Goal: Transaction & Acquisition: Obtain resource

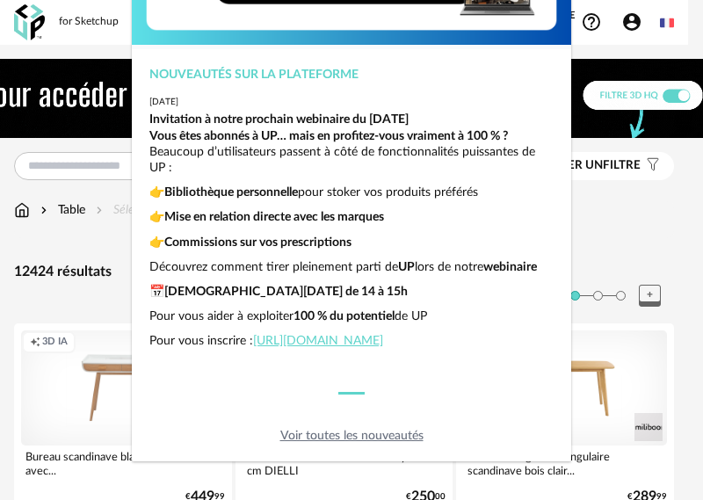
scroll to position [182, 0]
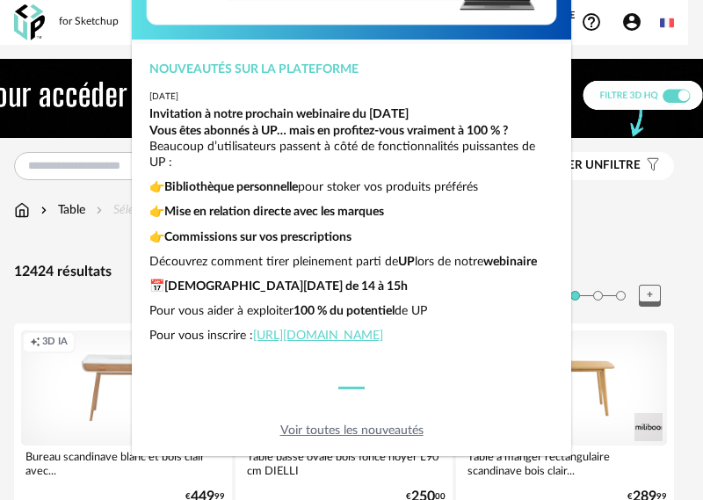
click at [598, 237] on div "Nouveautés sur la plateforme 2025-06-26 Invitation à notre prochain webinaire d…" at bounding box center [351, 250] width 703 height 500
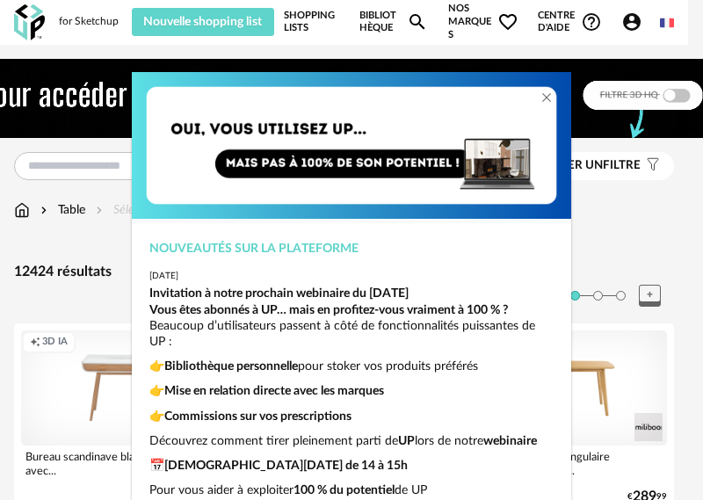
scroll to position [0, 0]
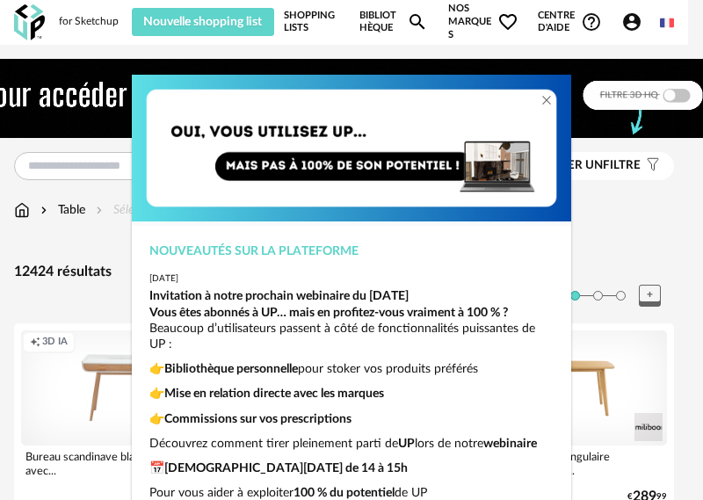
click at [97, 228] on div "Nouveautés sur la plateforme 2025-06-26 Invitation à notre prochain webinaire d…" at bounding box center [351, 250] width 703 height 500
click at [568, 358] on div "Nouveautés sur la plateforme 2025-06-26 Invitation à notre prochain webinaire d…" at bounding box center [351, 250] width 703 height 500
click at [669, 264] on div "Nouveautés sur la plateforme 2025-06-26 Invitation à notre prochain webinaire d…" at bounding box center [351, 250] width 703 height 500
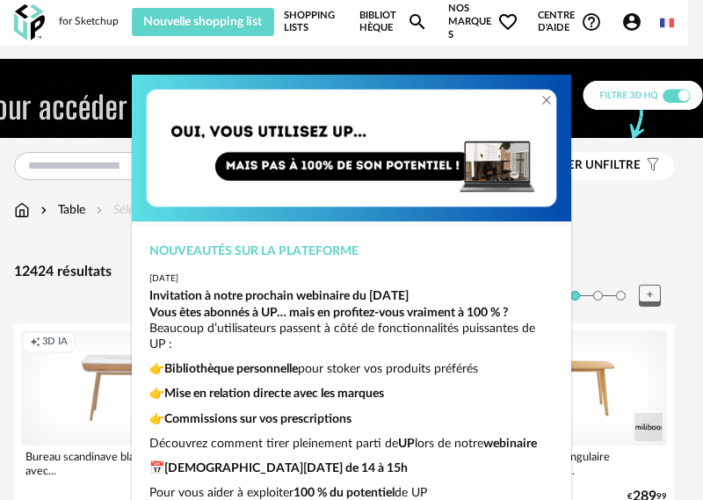
click at [665, 235] on div "Nouveautés sur la plateforme 2025-06-26 Invitation à notre prochain webinaire d…" at bounding box center [351, 250] width 703 height 500
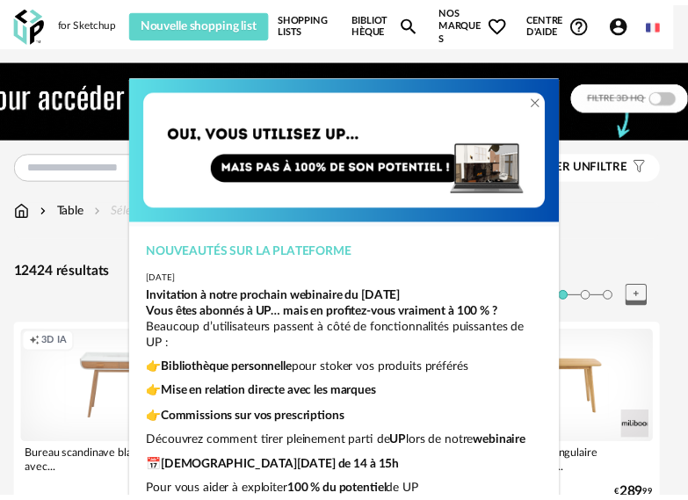
scroll to position [182, 0]
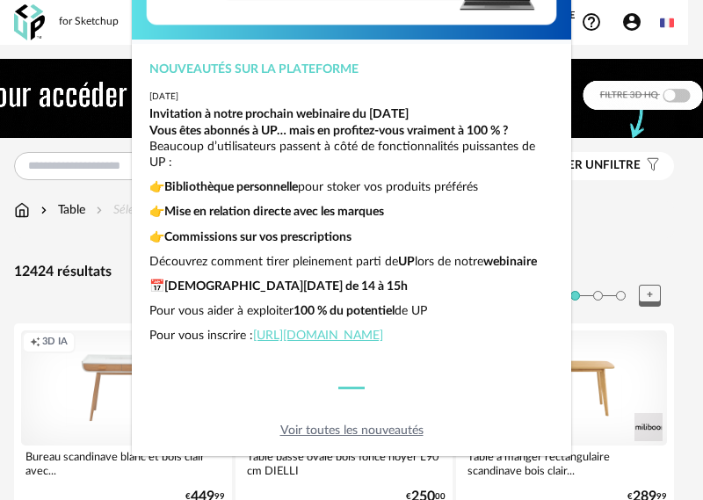
click at [368, 430] on link "Voir toutes les nouveautés" at bounding box center [351, 430] width 143 height 12
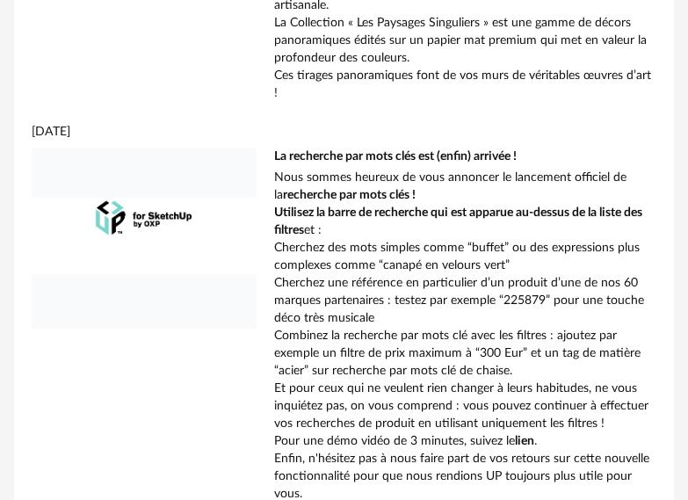
scroll to position [5506, 0]
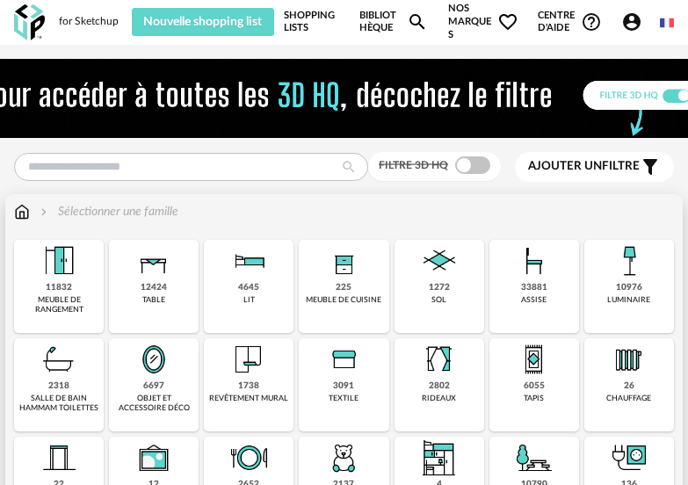
click at [172, 294] on div "12424 table" at bounding box center [154, 286] width 90 height 93
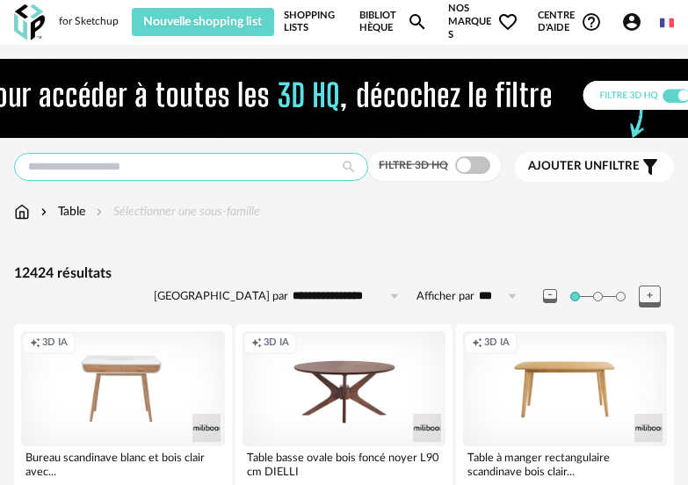
click at [270, 166] on input "text" at bounding box center [191, 167] width 354 height 28
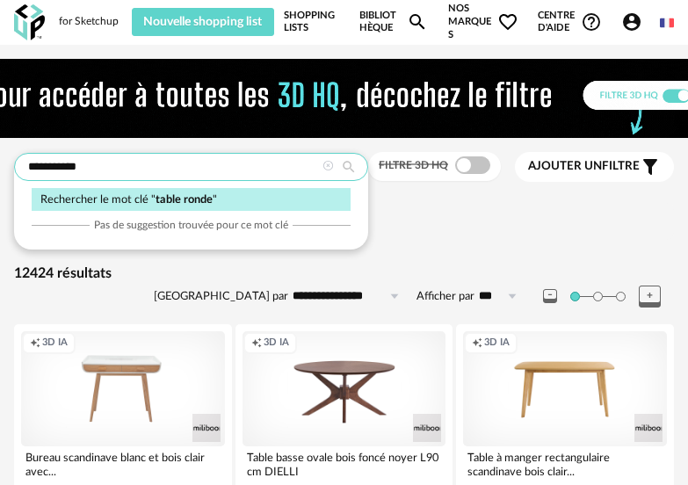
type input "**********"
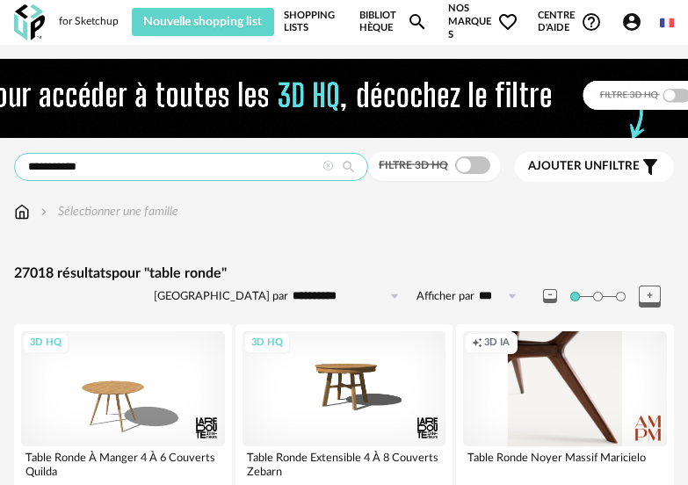
click at [117, 162] on input "**********" at bounding box center [191, 167] width 354 height 28
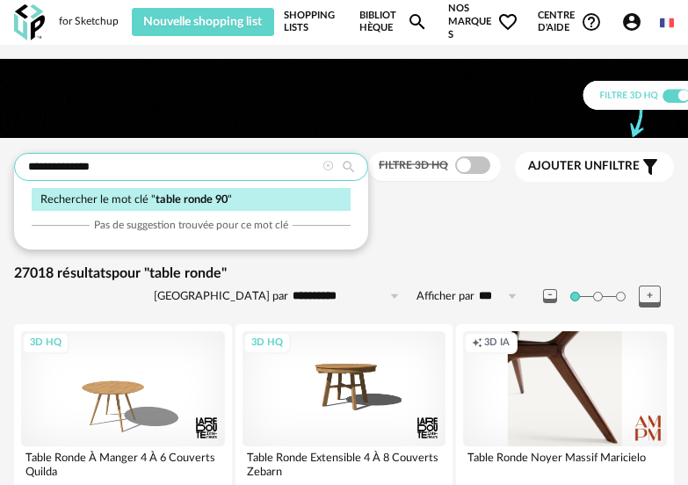
type input "**********"
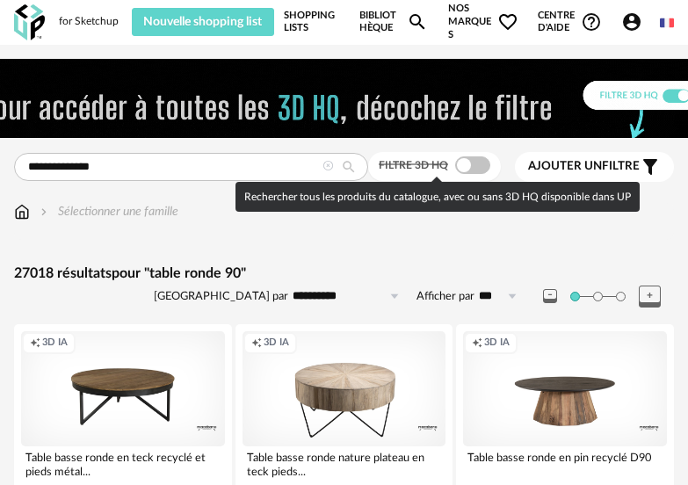
click at [477, 164] on span at bounding box center [472, 165] width 35 height 18
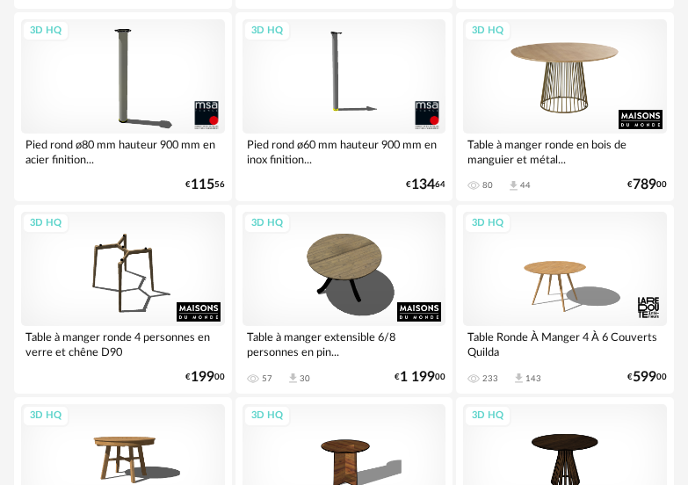
scroll to position [527, 0]
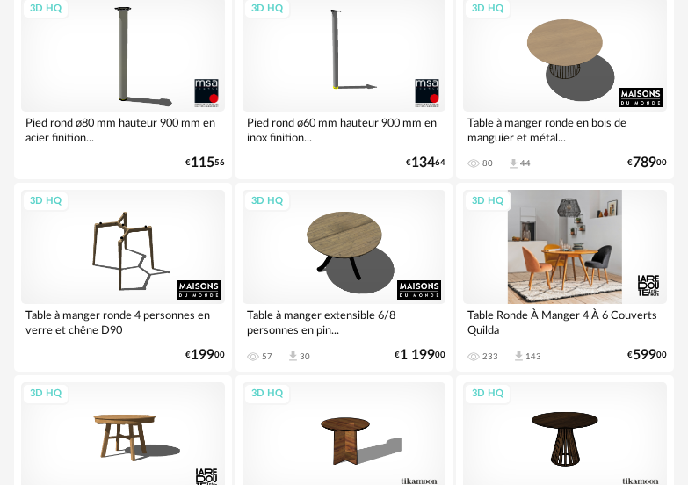
click at [575, 251] on div "3D HQ" at bounding box center [565, 247] width 204 height 114
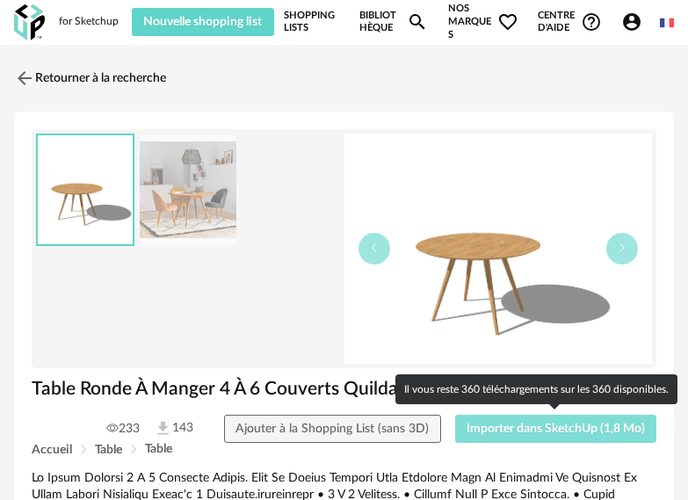
click at [523, 426] on span "Importer dans SketchUp (1,8 Mo)" at bounding box center [555, 429] width 178 height 12
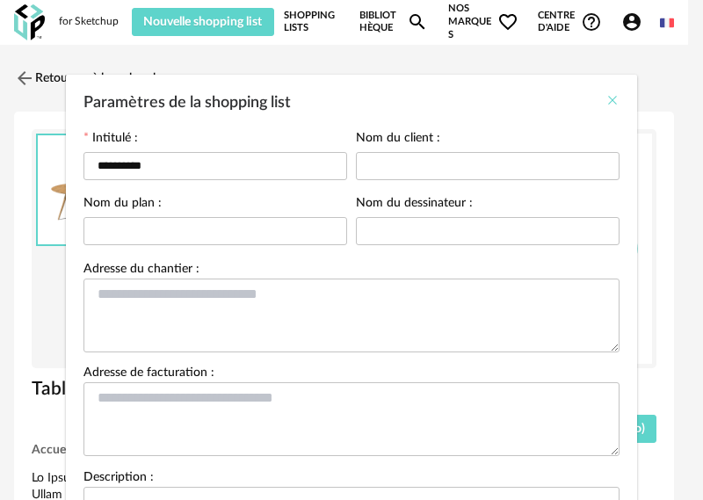
click at [605, 95] on icon "Close" at bounding box center [612, 100] width 14 height 14
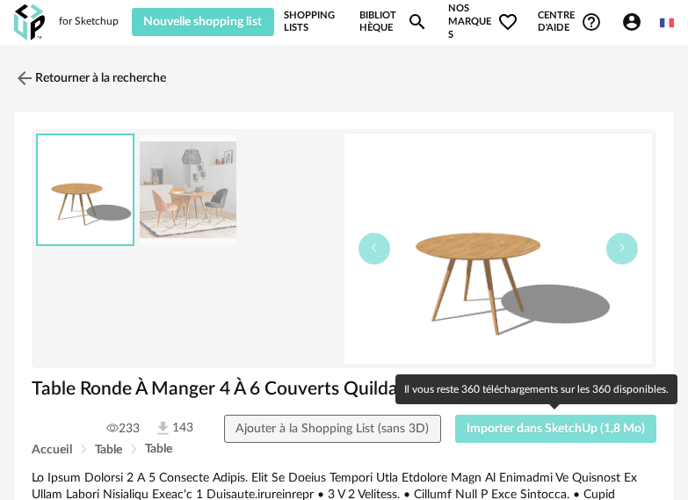
click at [497, 433] on span "Importer dans SketchUp (1,8 Mo)" at bounding box center [555, 429] width 178 height 12
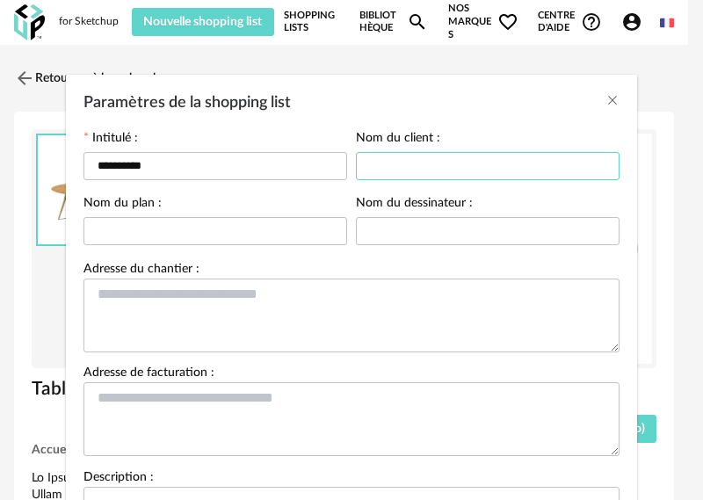
click at [378, 167] on input "Paramètres de la shopping list" at bounding box center [488, 166] width 264 height 28
type input "********"
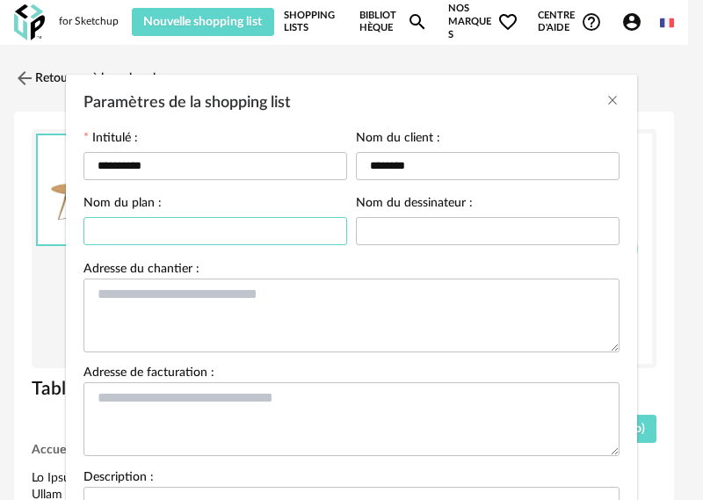
click at [266, 235] on input "Paramètres de la shopping list" at bounding box center [215, 231] width 264 height 28
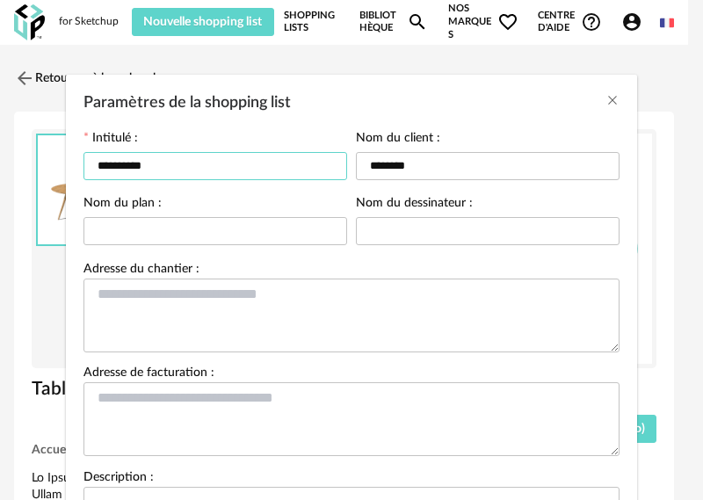
drag, startPoint x: 179, startPoint y: 165, endPoint x: 183, endPoint y: 182, distance: 17.1
click at [52, 147] on div "**********" at bounding box center [351, 250] width 703 height 500
type input "**********"
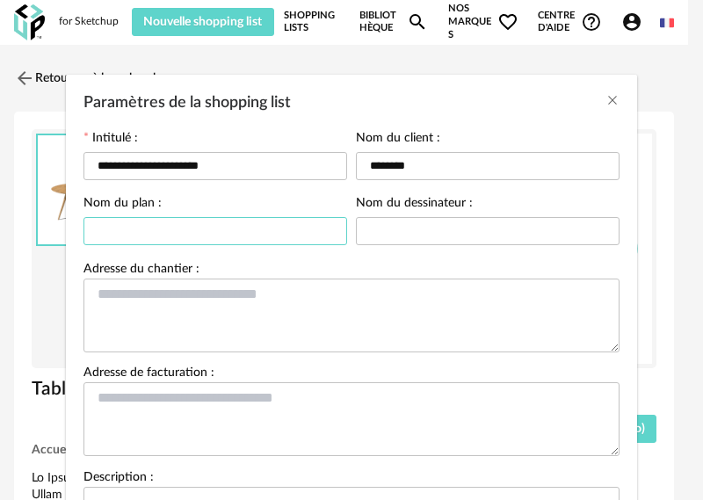
click at [203, 226] on input "Paramètres de la shopping list" at bounding box center [215, 231] width 264 height 28
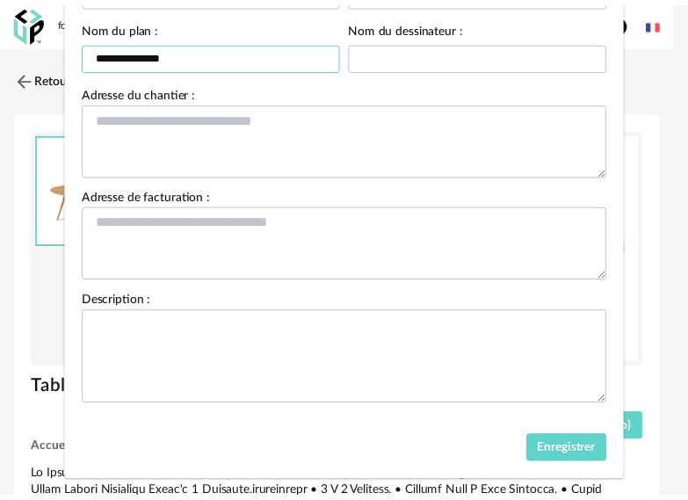
scroll to position [203, 0]
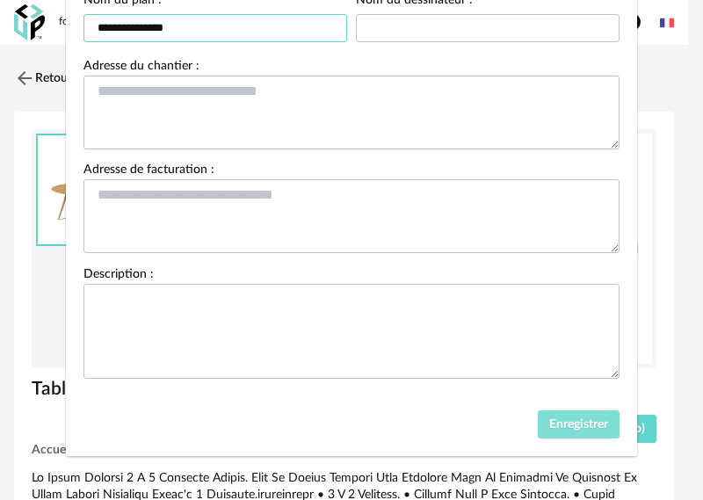
type input "**********"
click at [557, 422] on span "Enregistrer" at bounding box center [578, 424] width 59 height 12
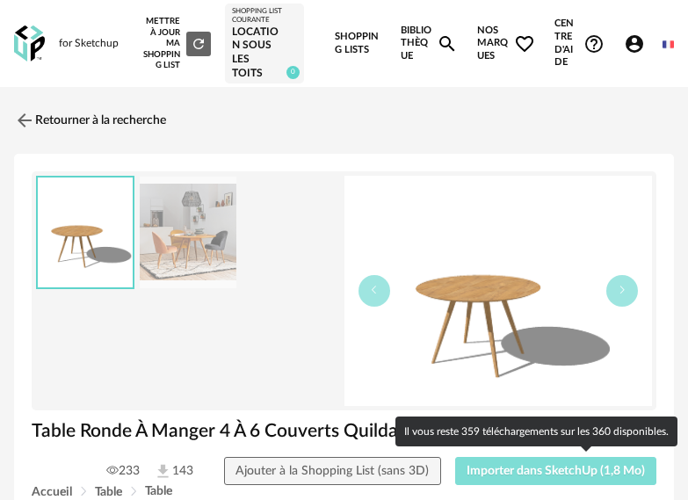
click at [544, 474] on span "Importer dans SketchUp (1,8 Mo)" at bounding box center [555, 471] width 178 height 12
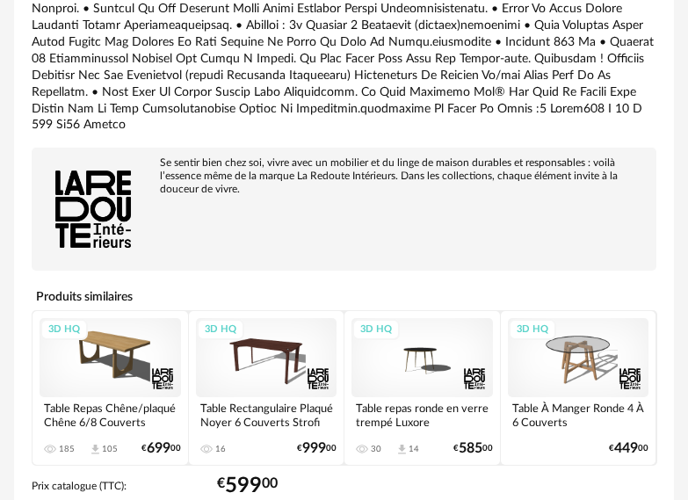
scroll to position [546, 0]
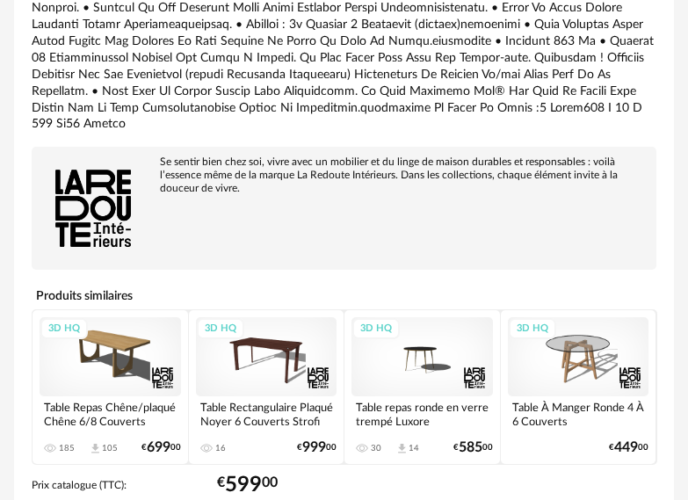
click at [570, 367] on div "3D HQ" at bounding box center [578, 356] width 141 height 79
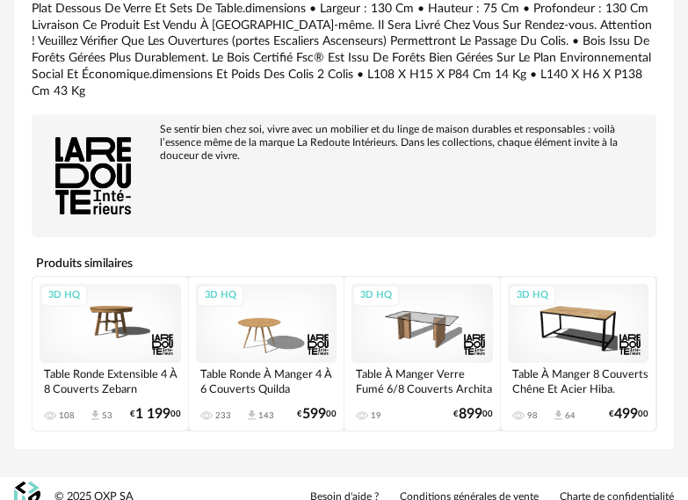
scroll to position [314, 0]
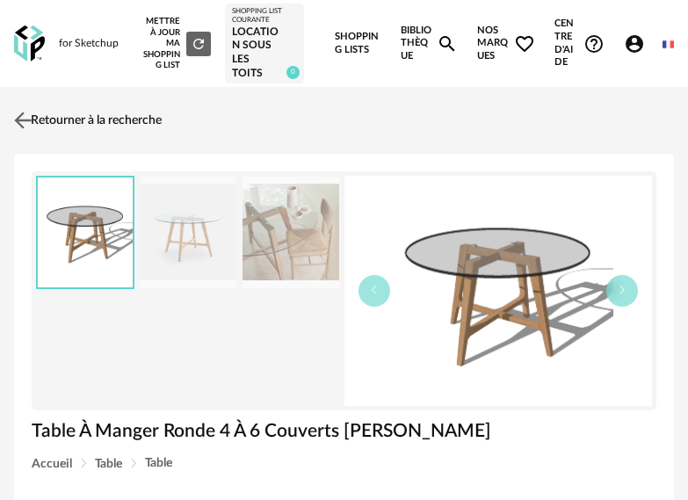
click at [34, 117] on img at bounding box center [23, 120] width 25 height 25
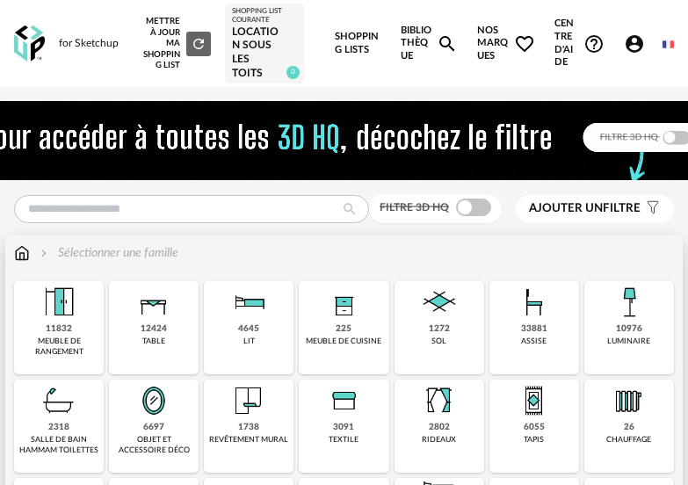
click at [538, 349] on div "33881 assise" at bounding box center [534, 327] width 90 height 93
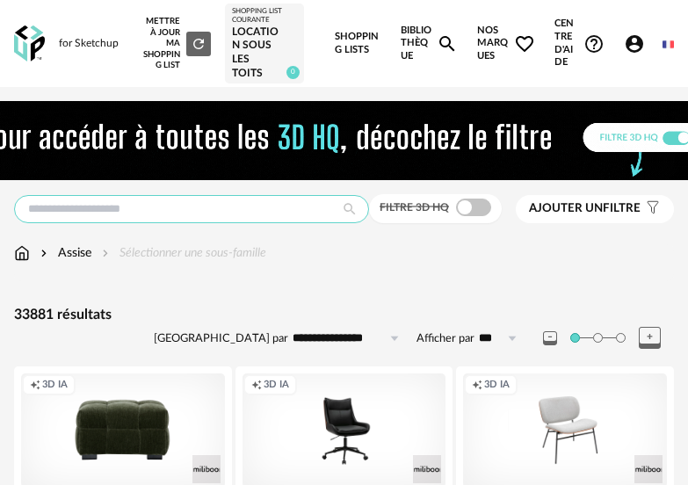
click at [146, 202] on input "text" at bounding box center [191, 209] width 355 height 28
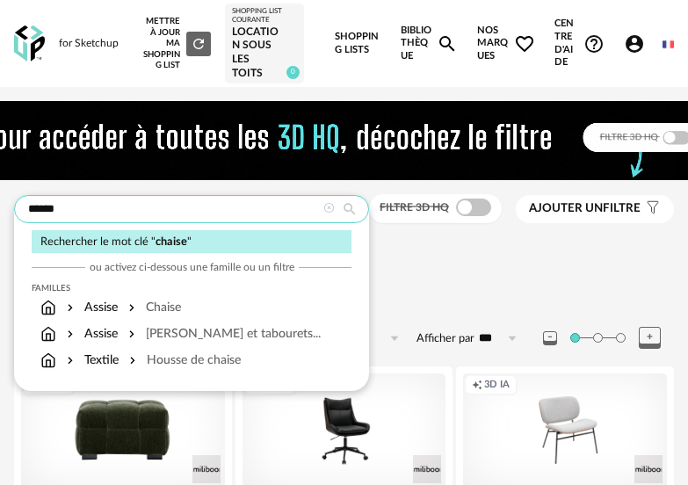
type input "******"
type input "**********"
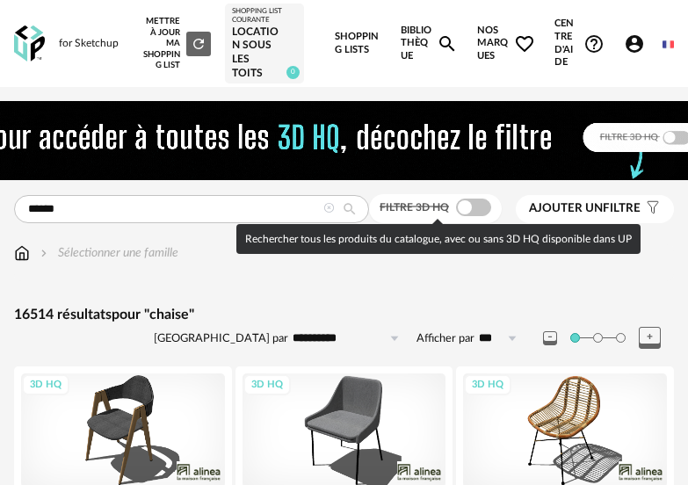
click at [479, 209] on span at bounding box center [473, 208] width 35 height 18
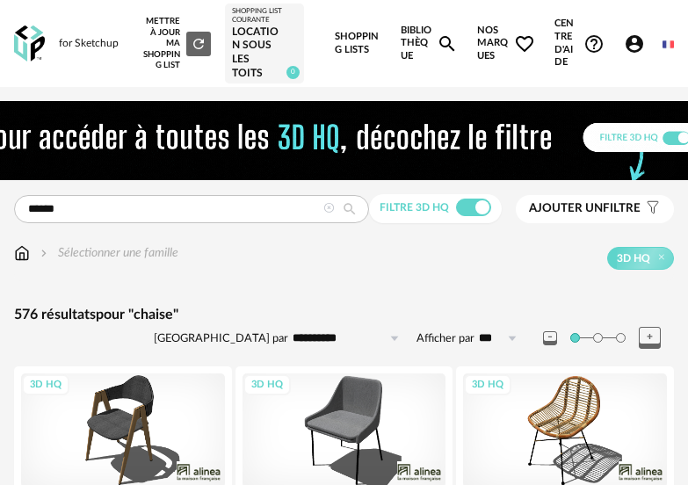
click at [493, 36] on span "Nos marques Heart Outline icon" at bounding box center [506, 43] width 58 height 87
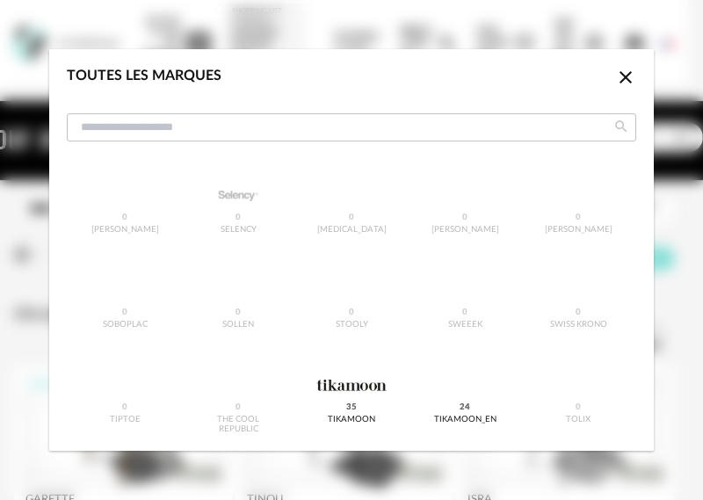
scroll to position [2635, 0]
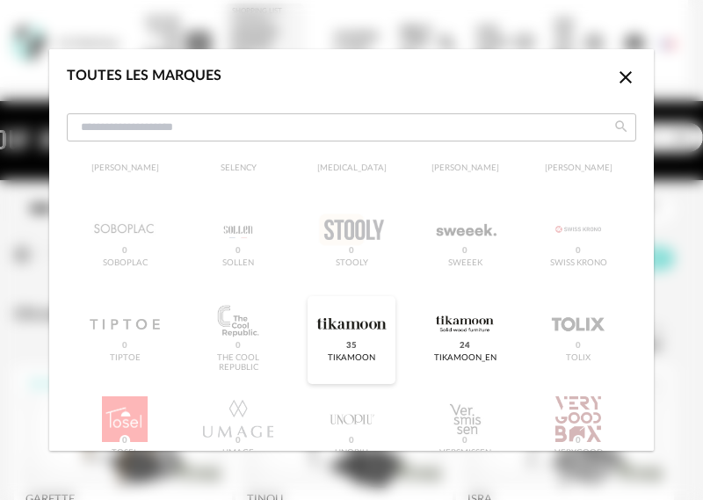
click at [343, 345] on span "35" at bounding box center [351, 346] width 16 height 12
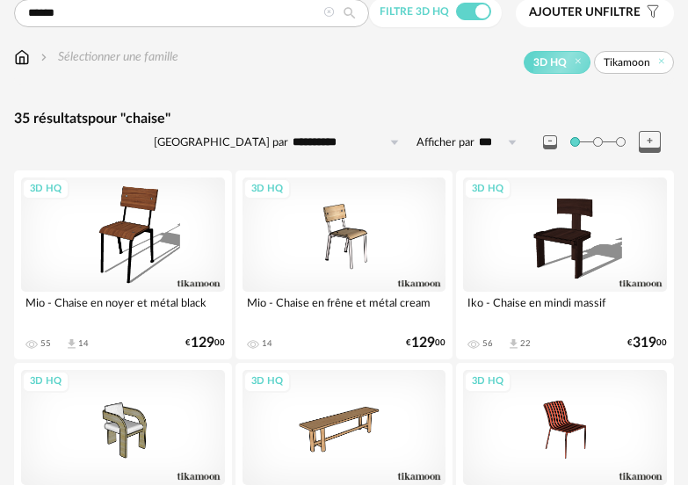
scroll to position [176, 0]
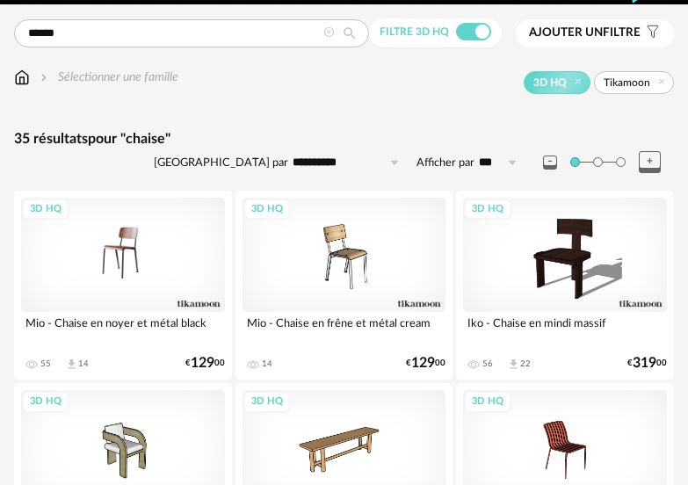
click at [141, 246] on div "3D HQ" at bounding box center [123, 255] width 204 height 114
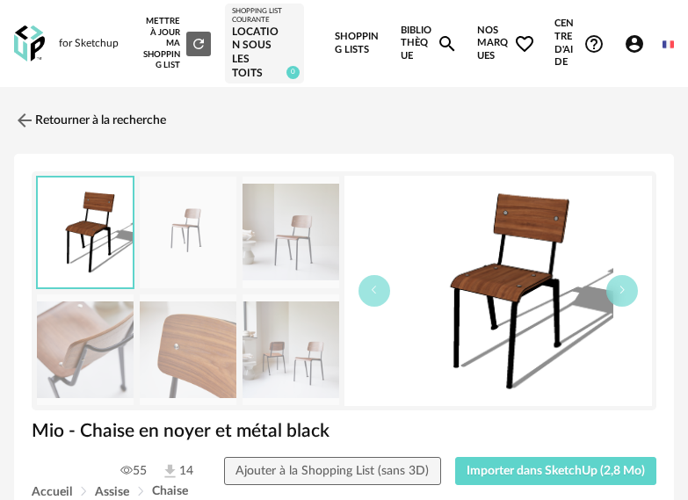
click at [290, 257] on img at bounding box center [290, 233] width 97 height 112
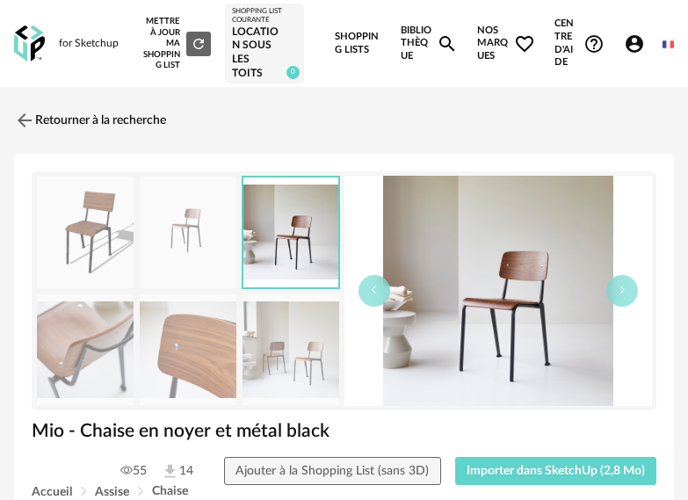
click at [298, 363] on img at bounding box center [290, 350] width 97 height 112
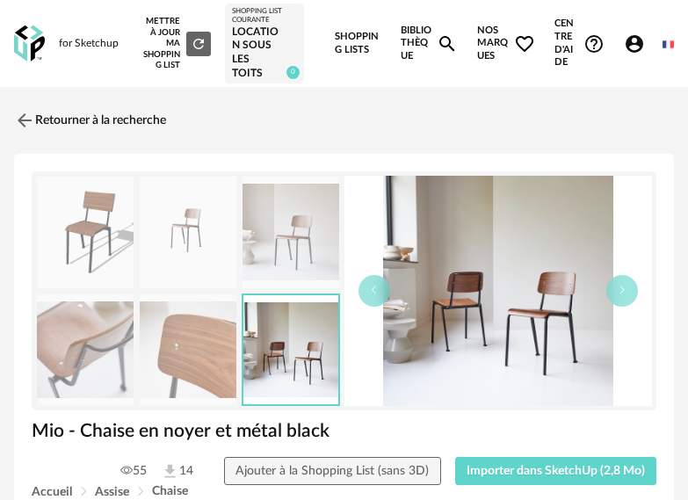
click at [213, 355] on img at bounding box center [188, 350] width 97 height 112
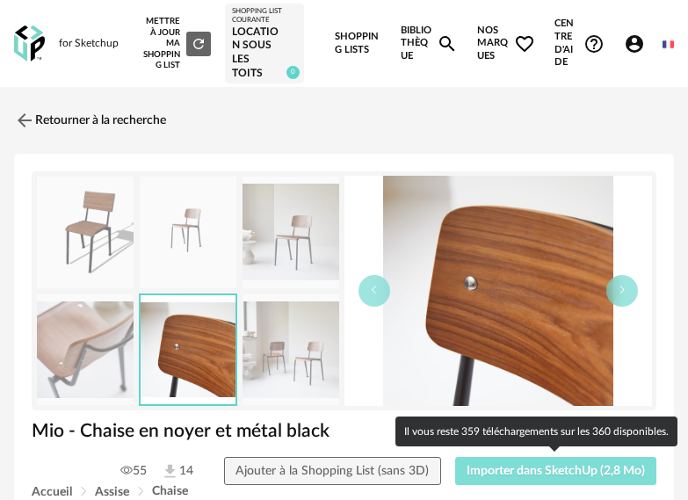
click at [499, 466] on span "Importer dans SketchUp (2,8 Mo)" at bounding box center [555, 471] width 178 height 12
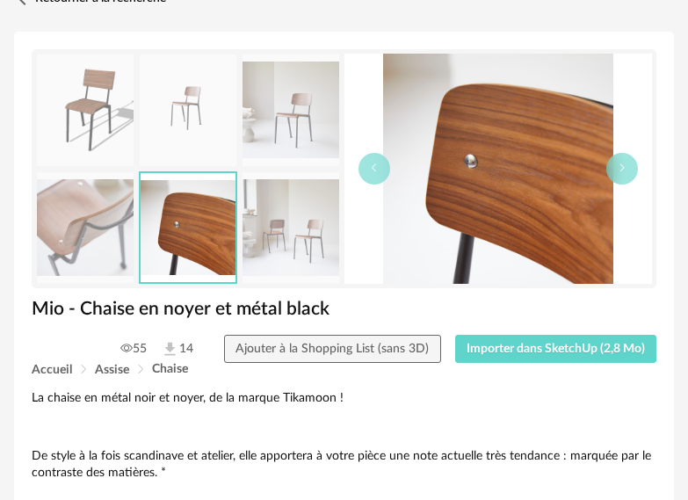
scroll to position [264, 0]
